Goal: Information Seeking & Learning: Learn about a topic

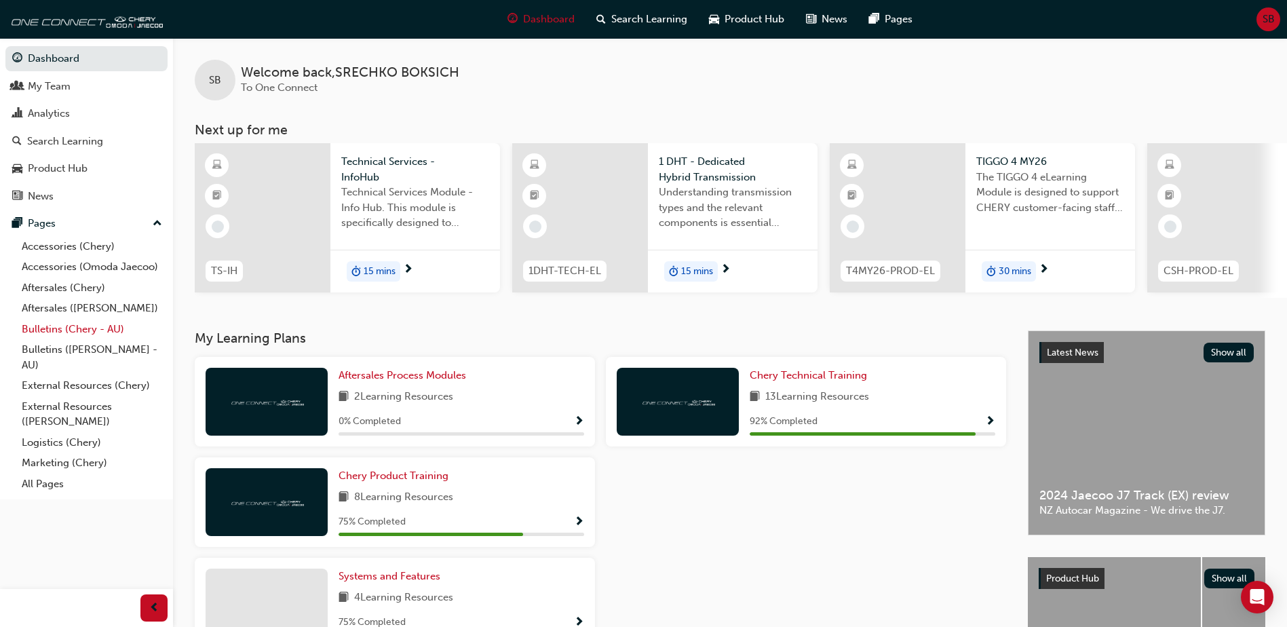
click at [127, 324] on link "Bulletins (Chery - AU)" at bounding box center [91, 329] width 151 height 21
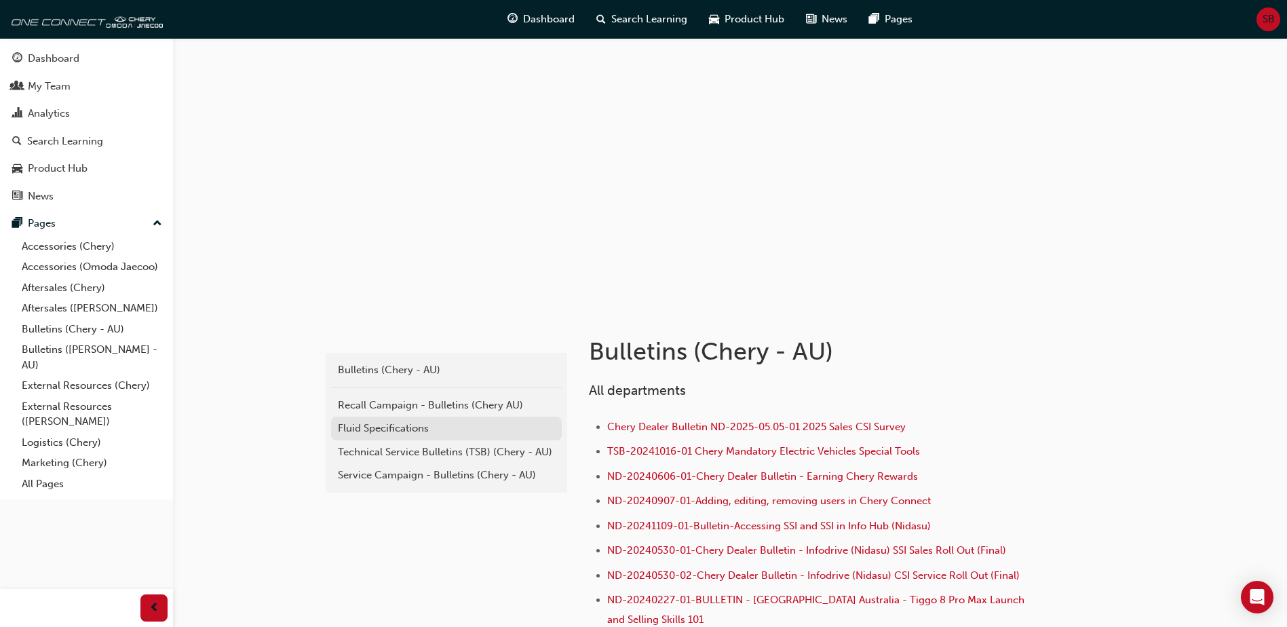
scroll to position [68, 0]
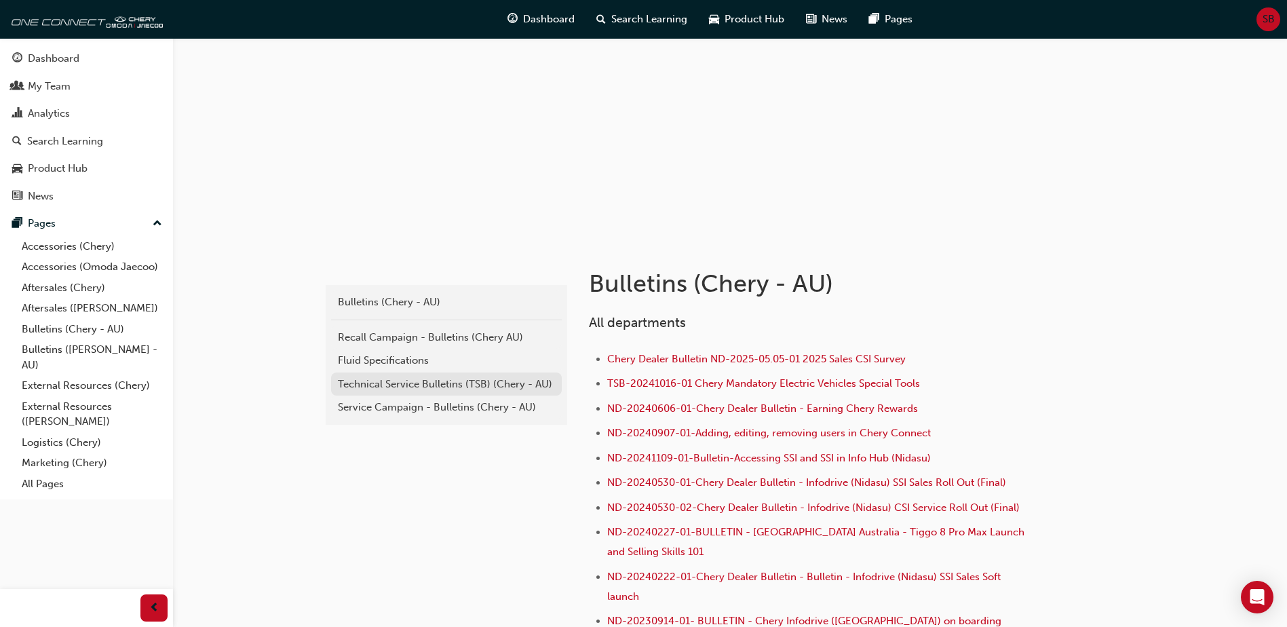
click at [474, 389] on div "Technical Service Bulletins (TSB) (Chery - AU)" at bounding box center [446, 385] width 217 height 16
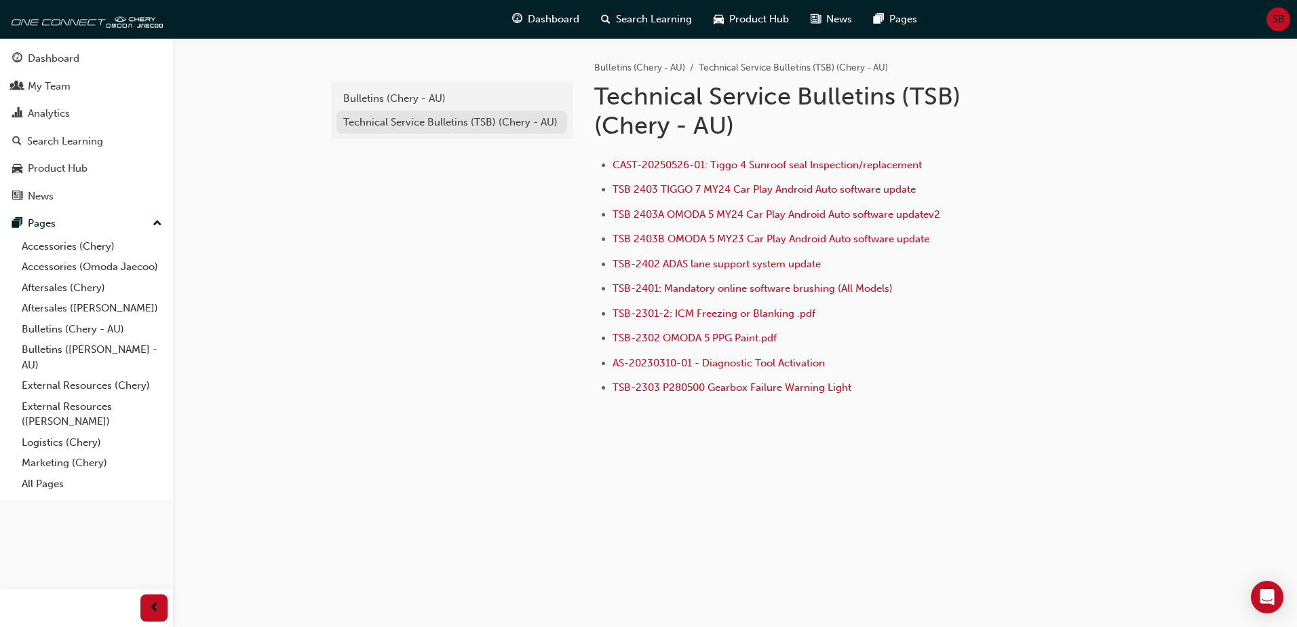
click at [423, 128] on div "Technical Service Bulletins (TSB) (Chery - AU)" at bounding box center [451, 123] width 217 height 16
click at [401, 98] on div "Bulletins (Chery - AU)" at bounding box center [451, 99] width 217 height 16
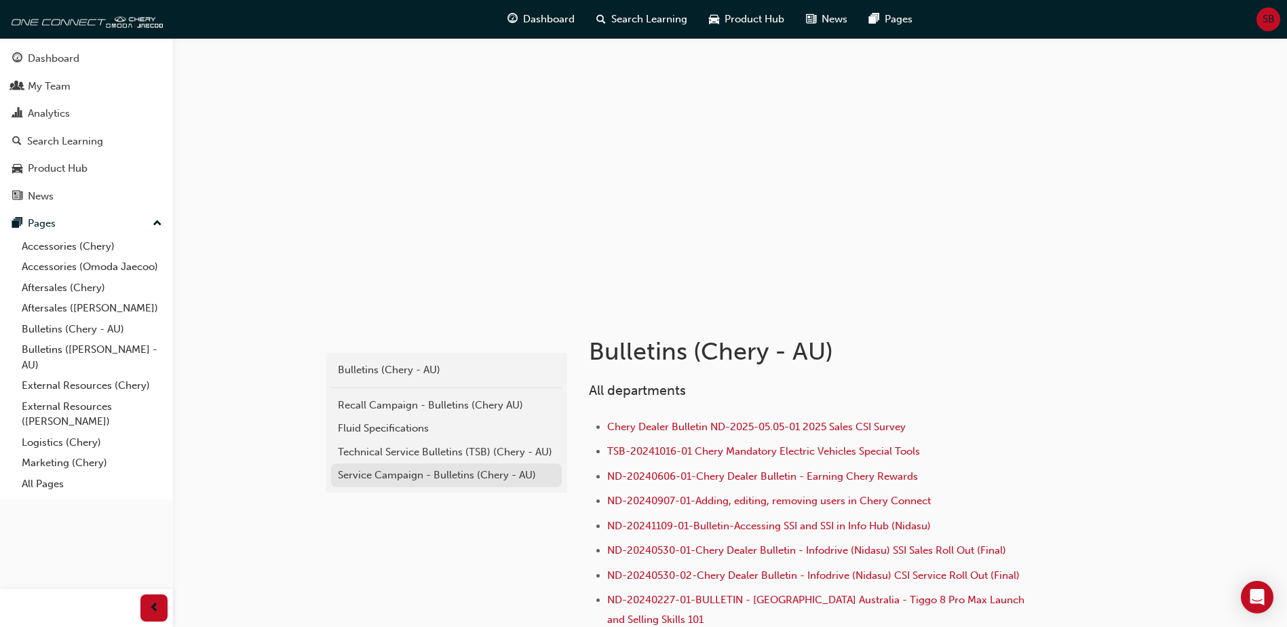
click at [455, 479] on div "Service Campaign - Bulletins (Chery - AU)" at bounding box center [446, 475] width 217 height 16
